Goal: Find contact information: Find contact information

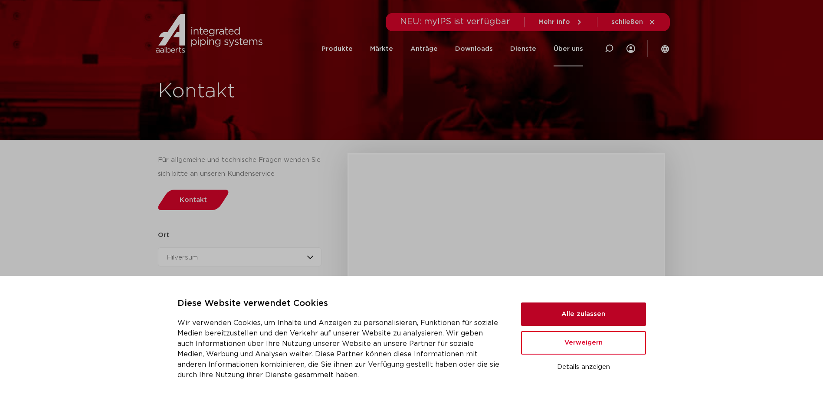
click at [632, 314] on button "Alle zulassen" at bounding box center [583, 313] width 125 height 23
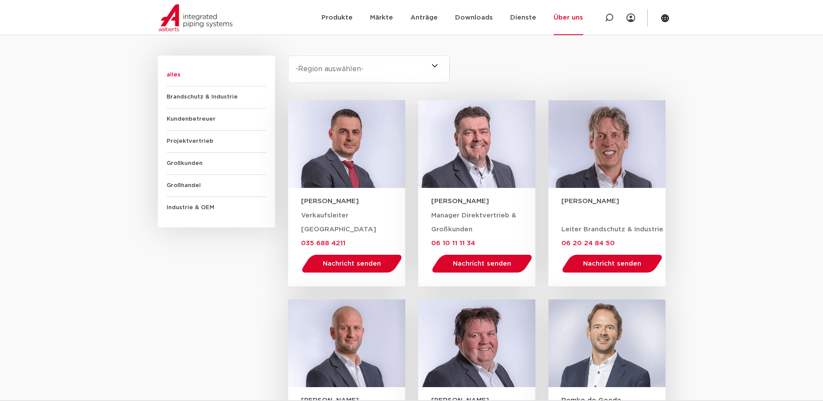
scroll to position [477, 0]
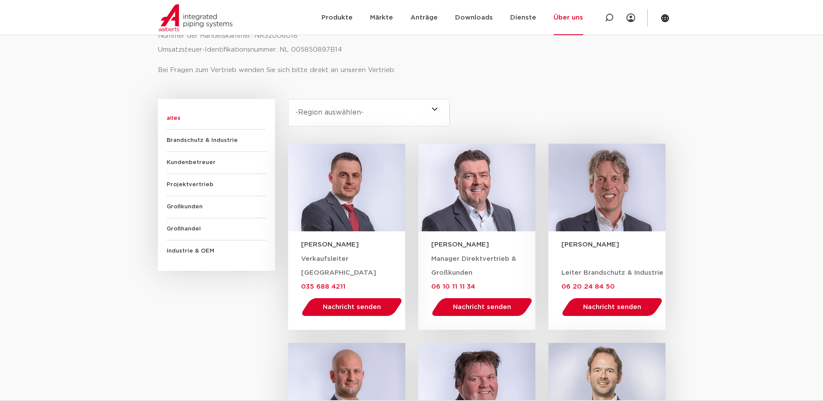
drag, startPoint x: 358, startPoint y: 244, endPoint x: 297, endPoint y: 249, distance: 60.6
click at [297, 249] on div "[PERSON_NAME]" at bounding box center [346, 240] width 117 height 19
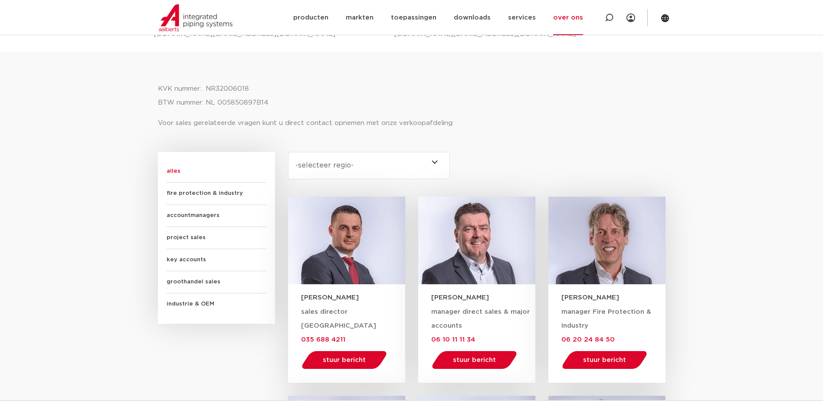
scroll to position [434, 0]
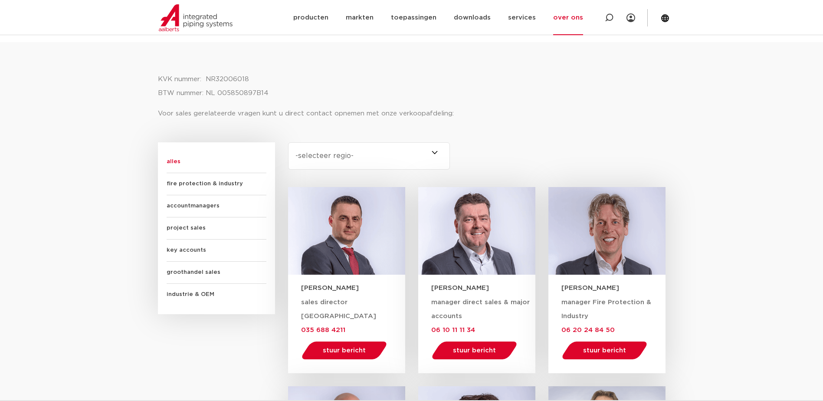
drag, startPoint x: 566, startPoint y: 287, endPoint x: 602, endPoint y: 292, distance: 36.8
click at [598, 299] on span "manager Fire Protection & Industry" at bounding box center [606, 309] width 90 height 20
drag, startPoint x: 587, startPoint y: 286, endPoint x: 563, endPoint y: 287, distance: 23.9
click at [563, 287] on h3 "[PERSON_NAME]" at bounding box center [613, 287] width 104 height 9
copy h3 "[PERSON_NAME]"
